Goal: Navigation & Orientation: Find specific page/section

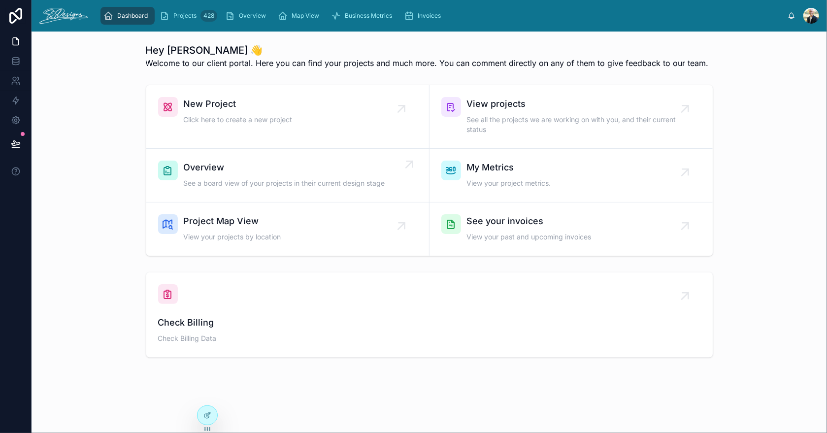
click at [267, 190] on div "Overview See a board view of your projects in their current design stage" at bounding box center [284, 176] width 201 height 30
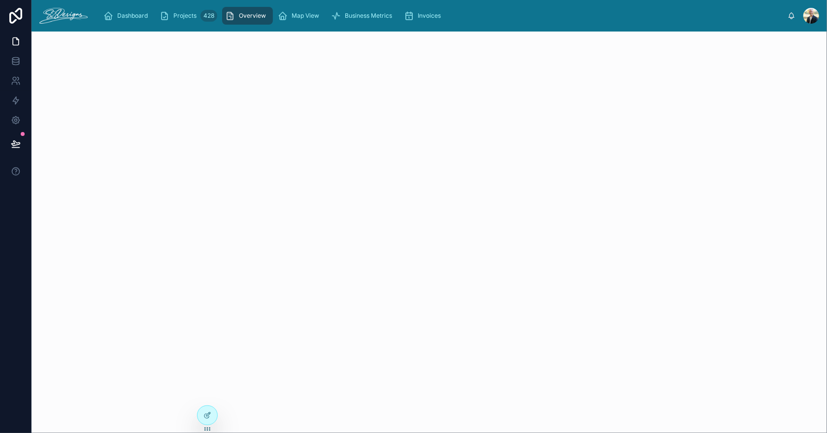
click at [174, 64] on div at bounding box center [430, 71] width 796 height 79
click at [16, 39] on icon at bounding box center [17, 39] width 2 height 2
